Goal: Information Seeking & Learning: Check status

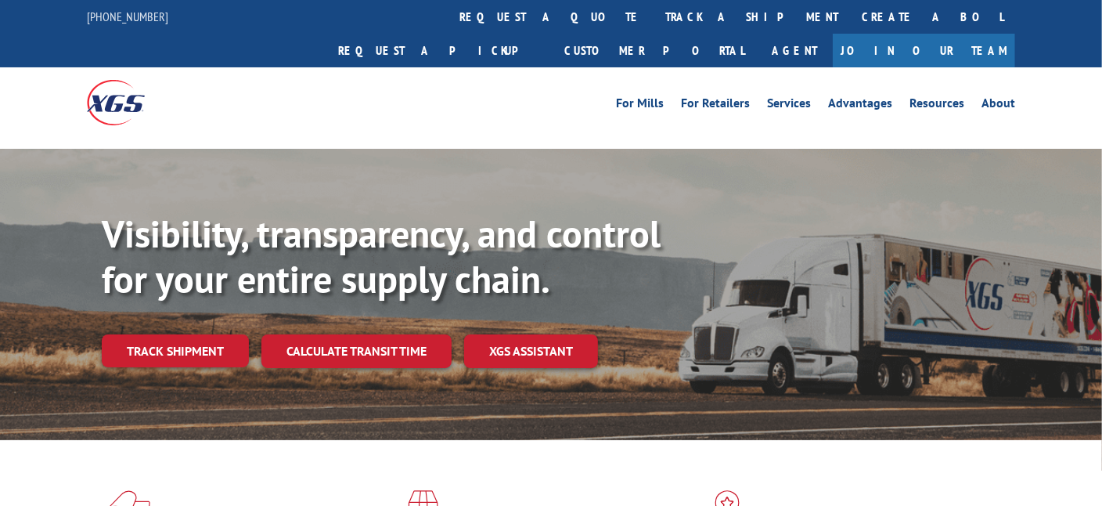
click at [195, 334] on link "Track shipment" at bounding box center [175, 350] width 147 height 33
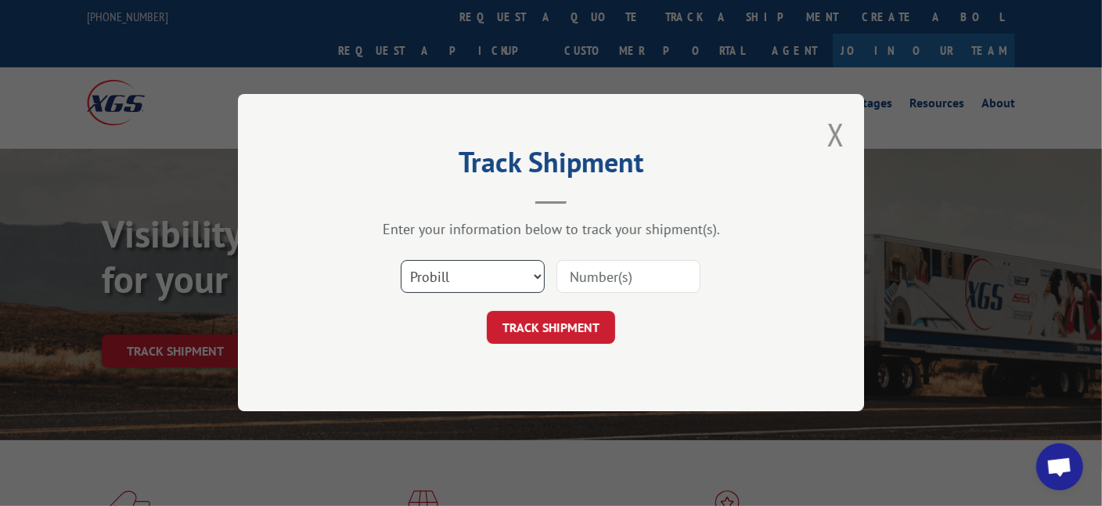
click at [459, 276] on select "Select category... Probill BOL PO" at bounding box center [473, 277] width 144 height 33
select select "po"
click at [401, 261] on select "Select category... Probill BOL PO" at bounding box center [473, 277] width 144 height 33
click at [614, 276] on input at bounding box center [629, 277] width 144 height 33
type input "CG501542"
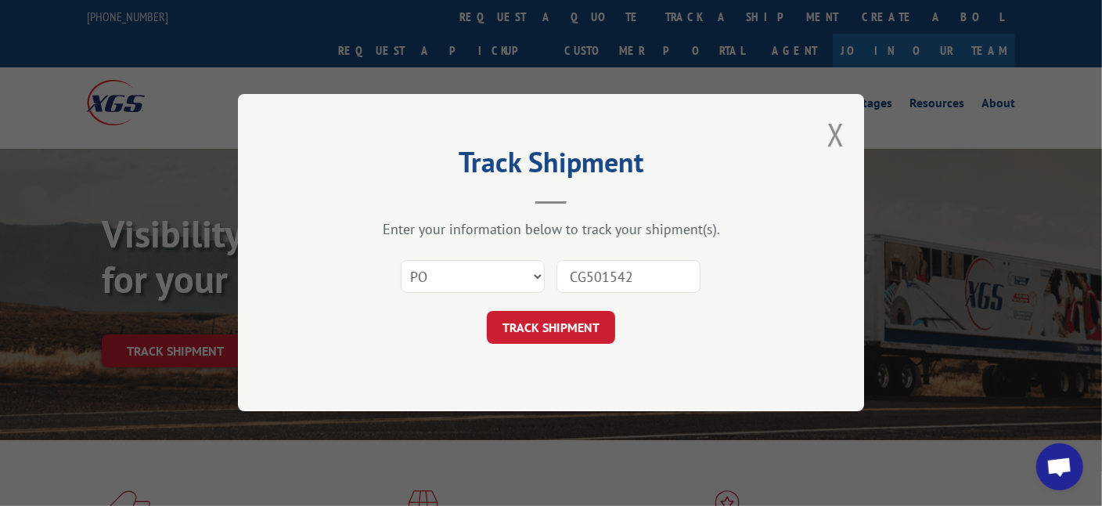
click at [529, 322] on button "TRACK SHIPMENT" at bounding box center [551, 328] width 128 height 33
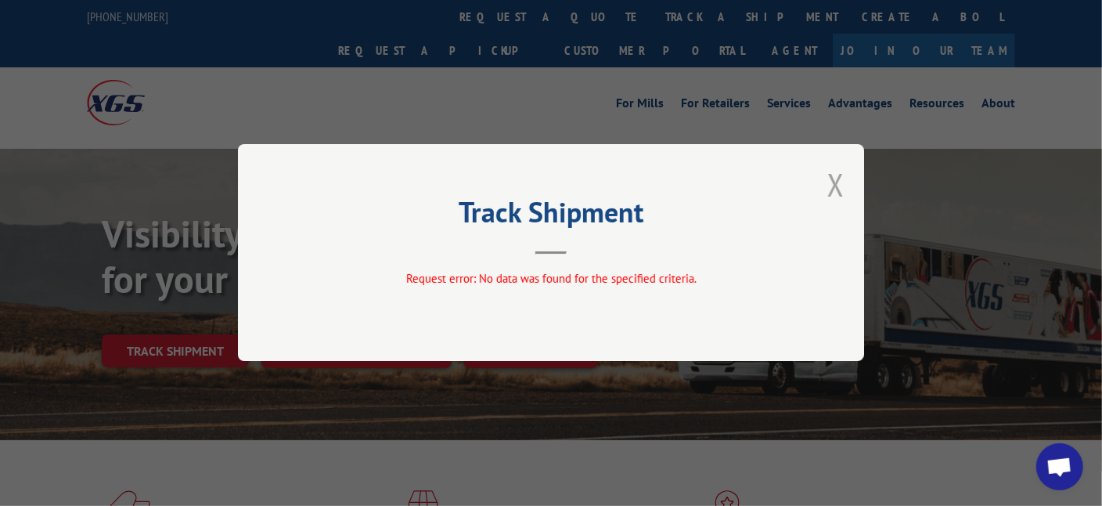
click at [836, 188] on button "Close modal" at bounding box center [836, 185] width 17 height 42
